Goal: Navigation & Orientation: Find specific page/section

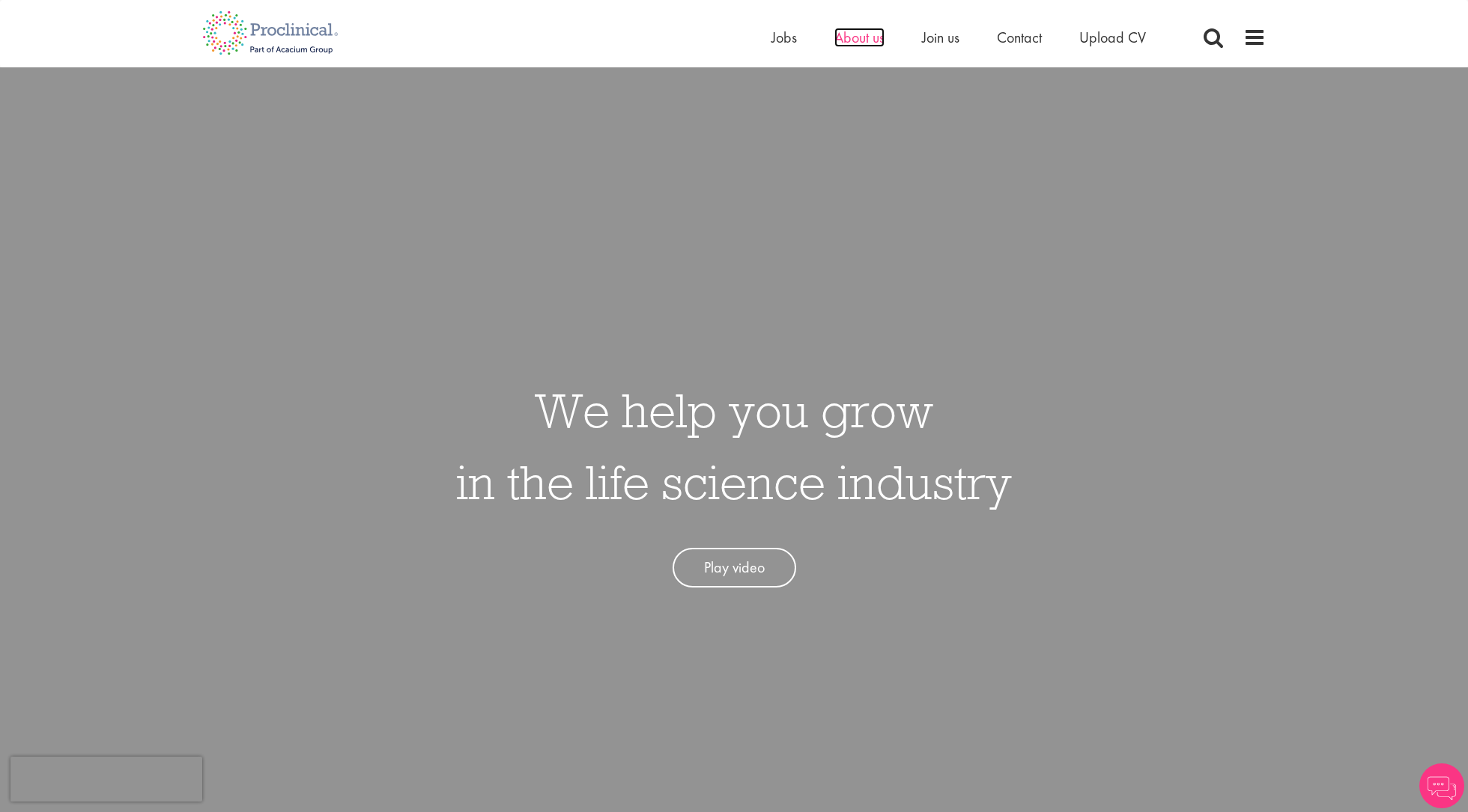
click at [839, 42] on span "About us" at bounding box center [859, 37] width 50 height 20
click at [864, 38] on span "About us" at bounding box center [859, 37] width 50 height 20
